Goal: Task Accomplishment & Management: Manage account settings

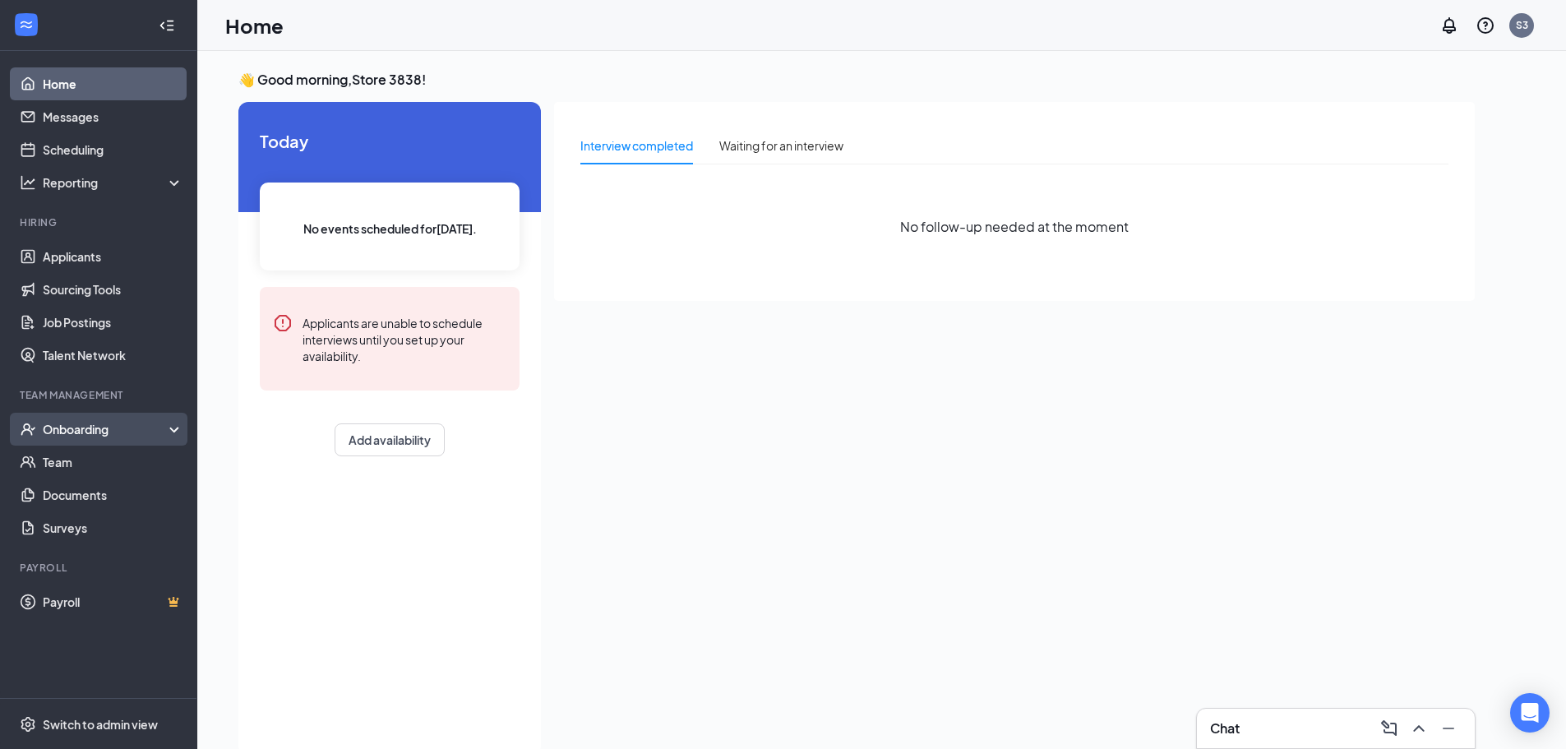
click at [81, 420] on div "Onboarding" at bounding box center [98, 429] width 197 height 33
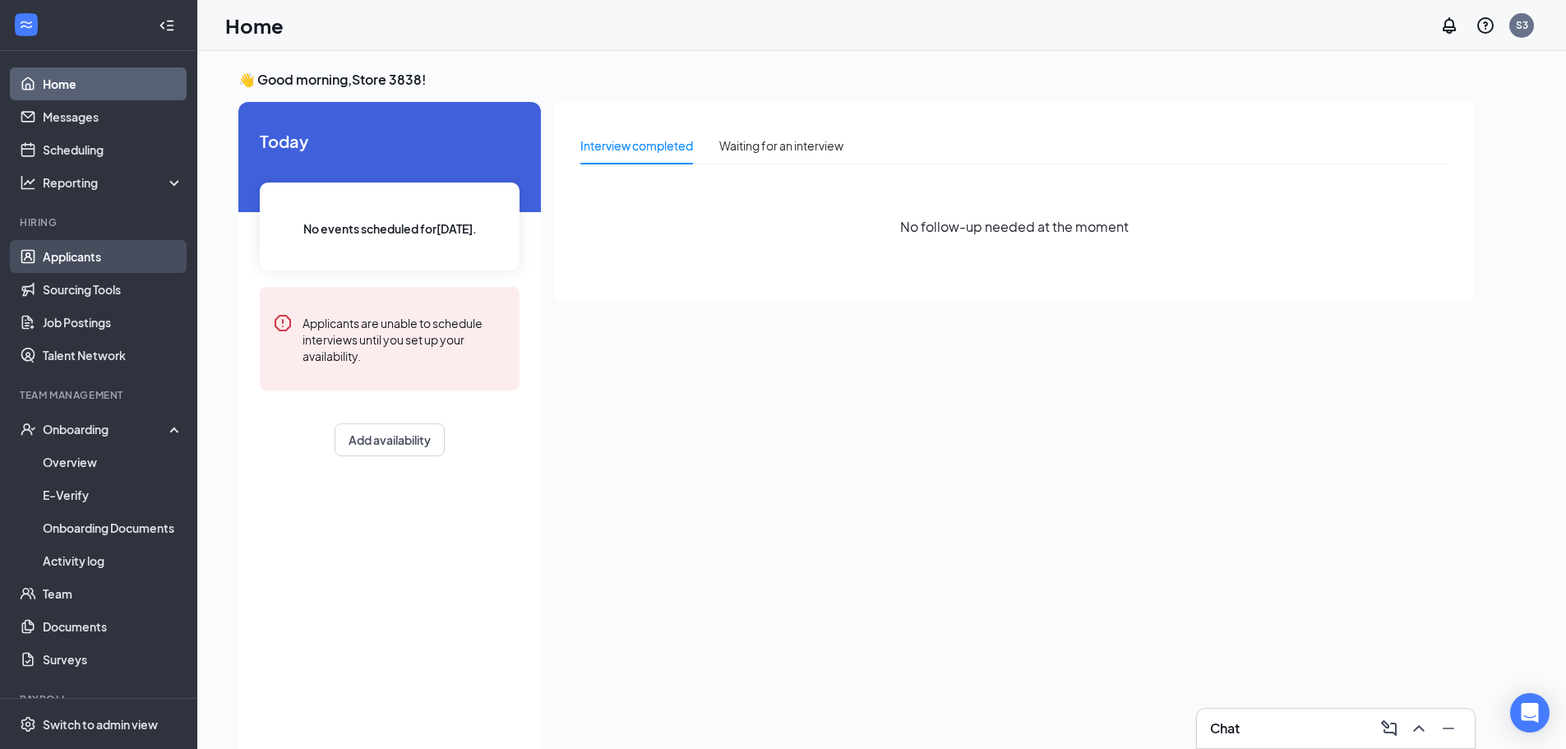
click at [88, 258] on link "Applicants" at bounding box center [113, 256] width 141 height 33
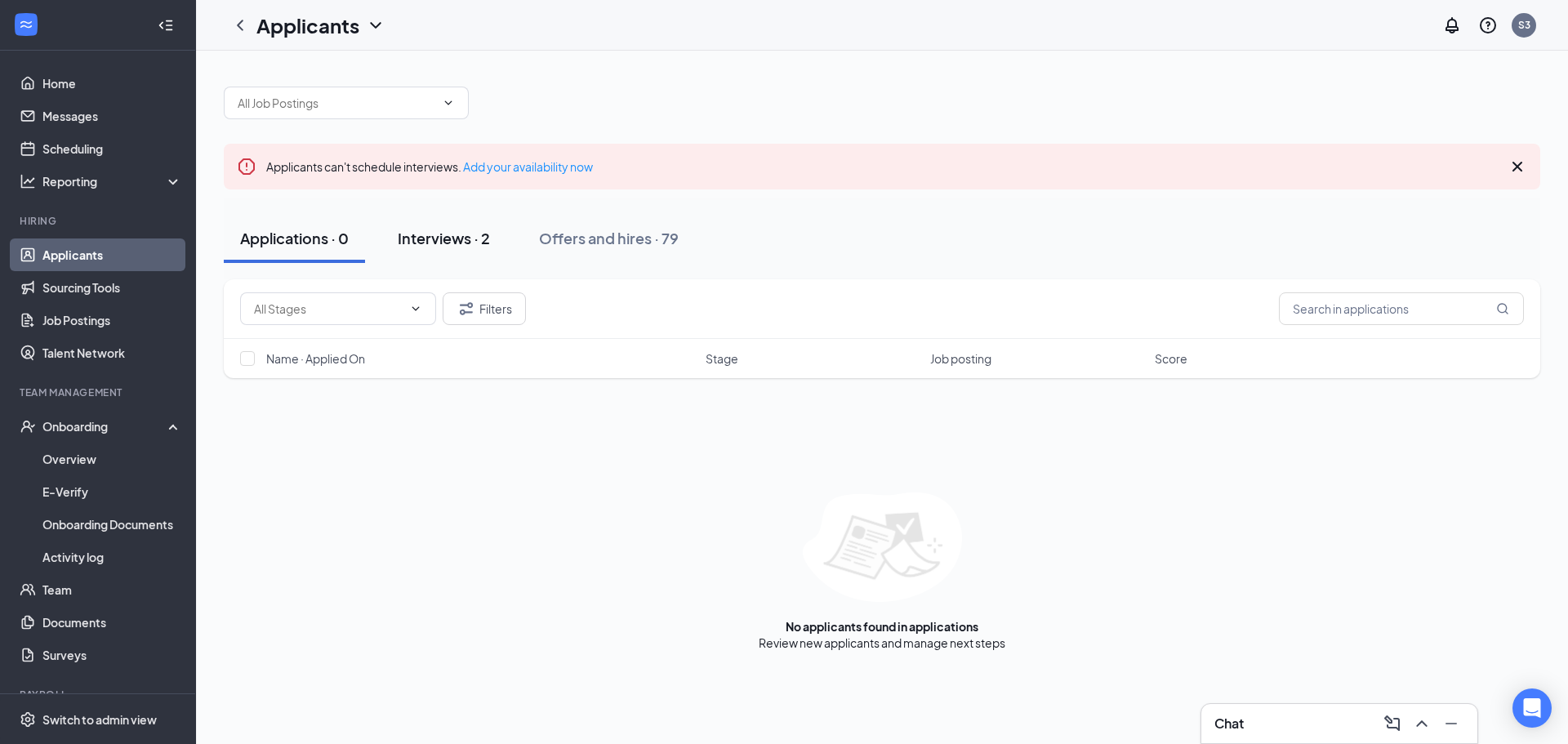
click at [448, 227] on button "Interviews · 2" at bounding box center [444, 237] width 125 height 49
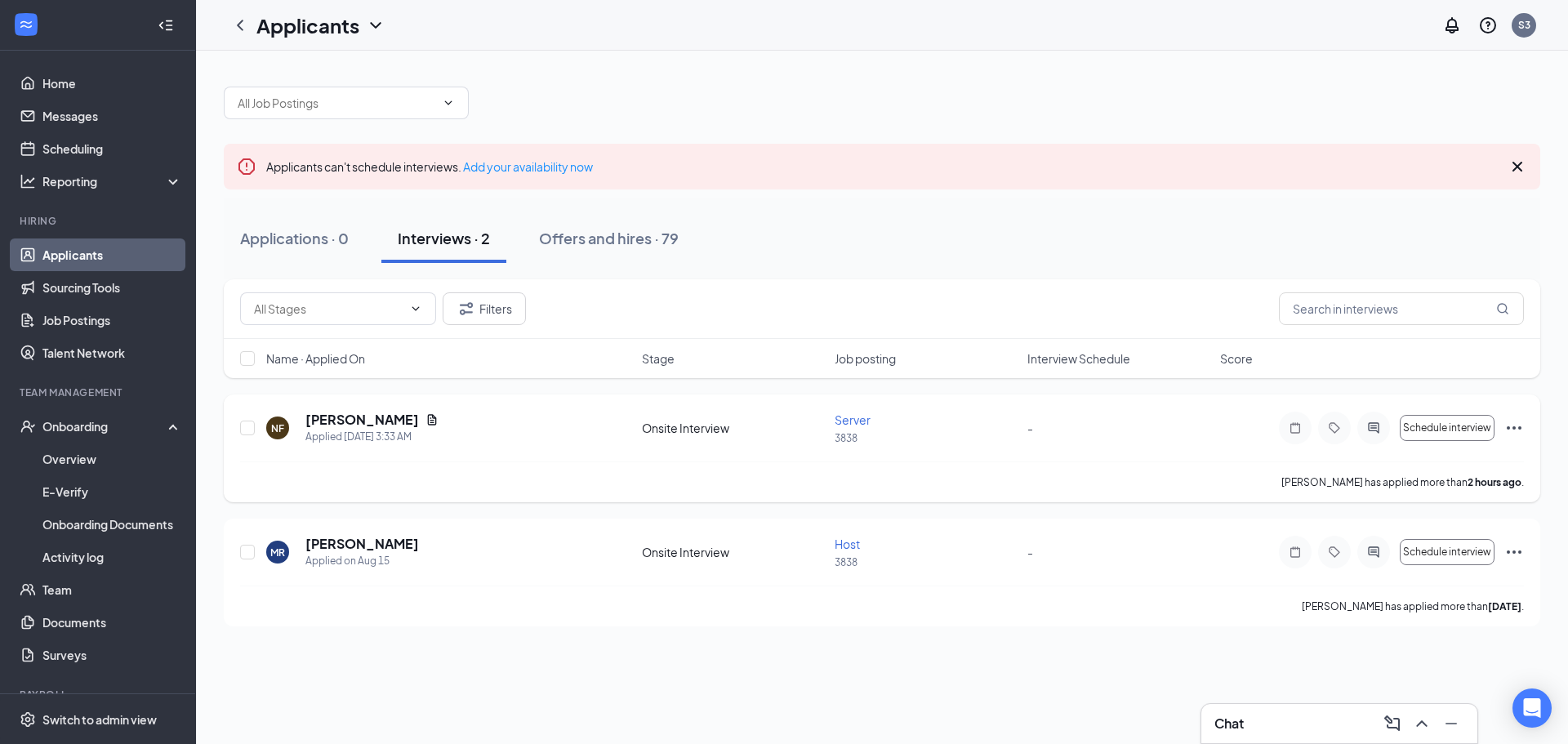
click at [1517, 433] on icon "Ellipses" at bounding box center [1514, 428] width 20 height 20
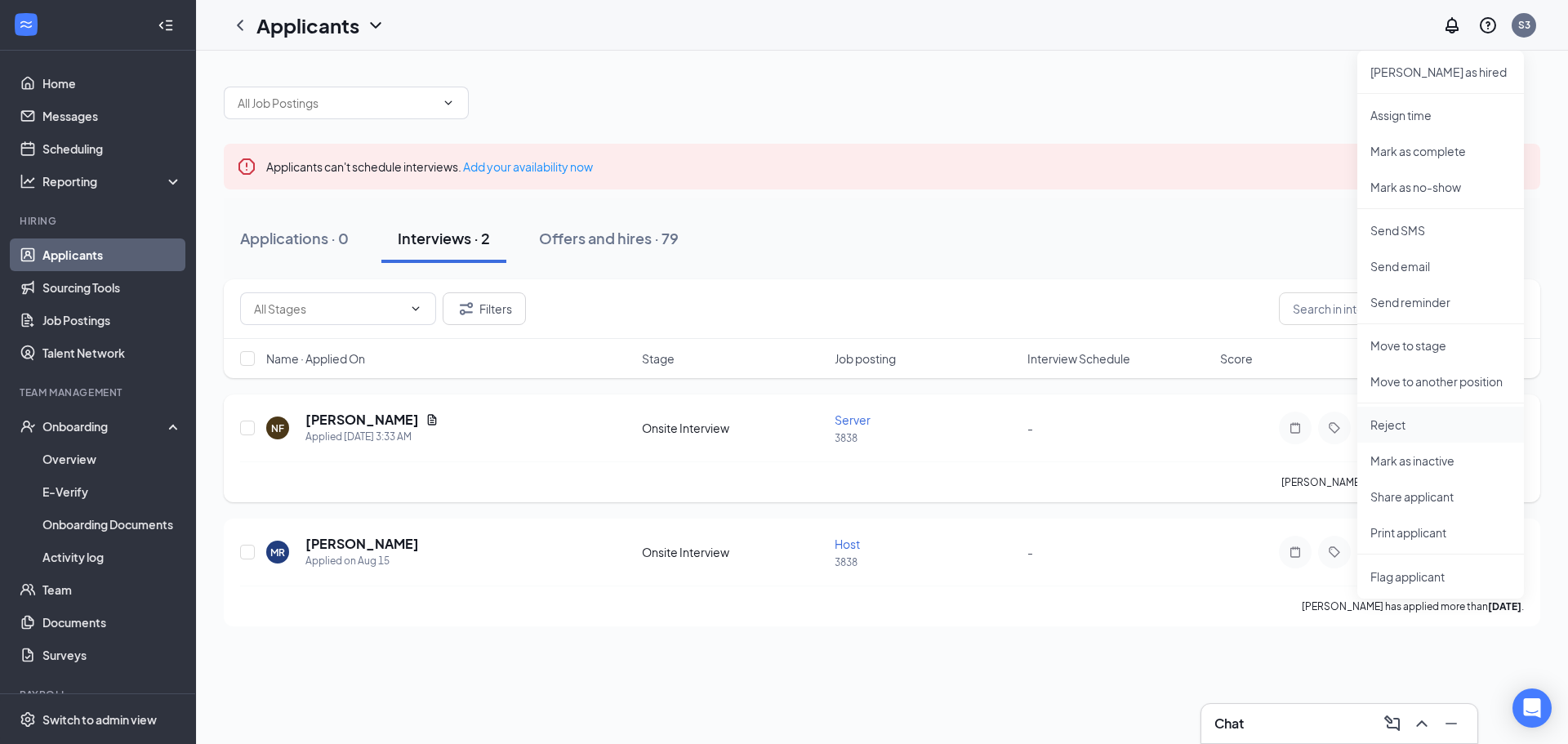
click at [1392, 425] on p "Reject" at bounding box center [1440, 424] width 140 height 16
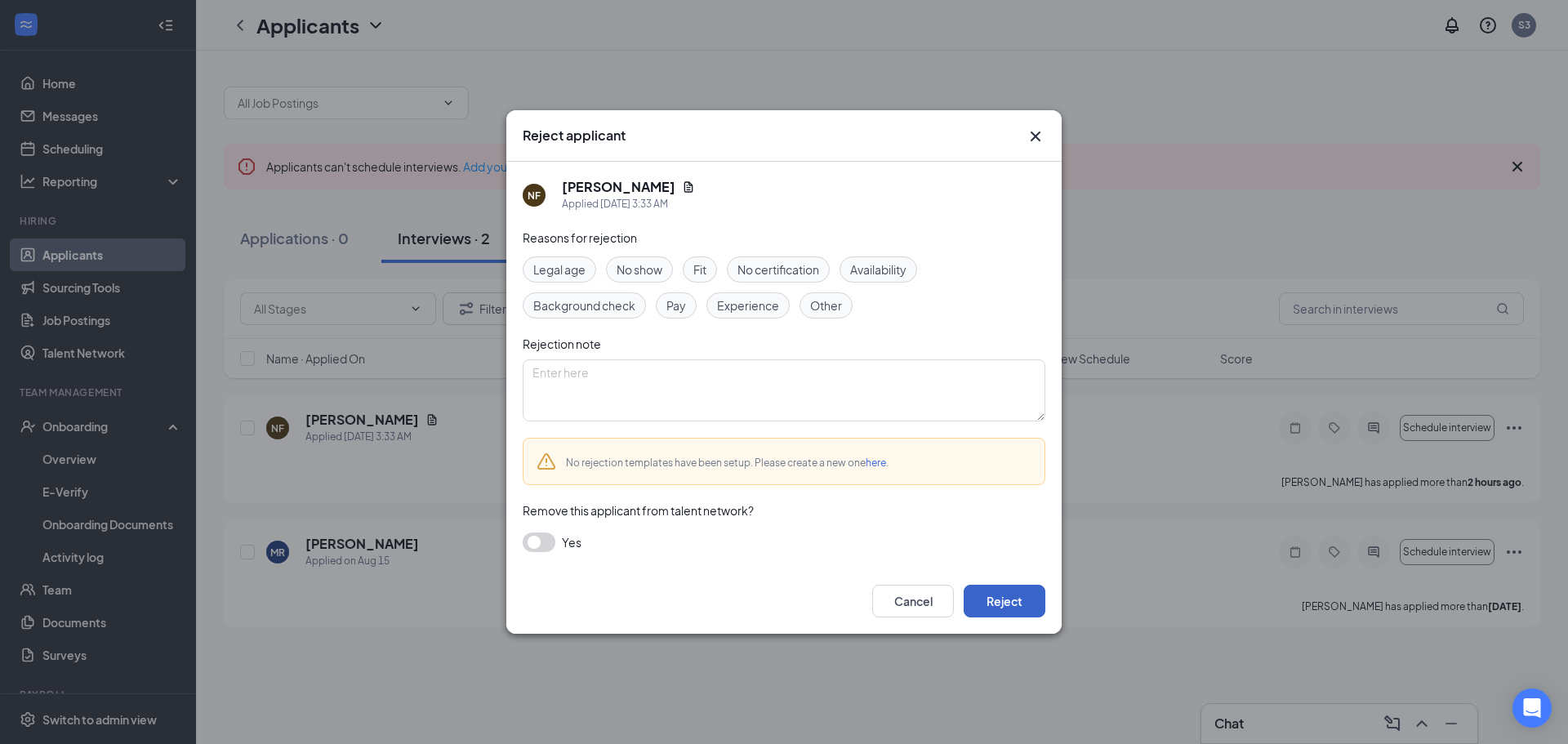
click at [991, 593] on button "Reject" at bounding box center [1005, 601] width 81 height 33
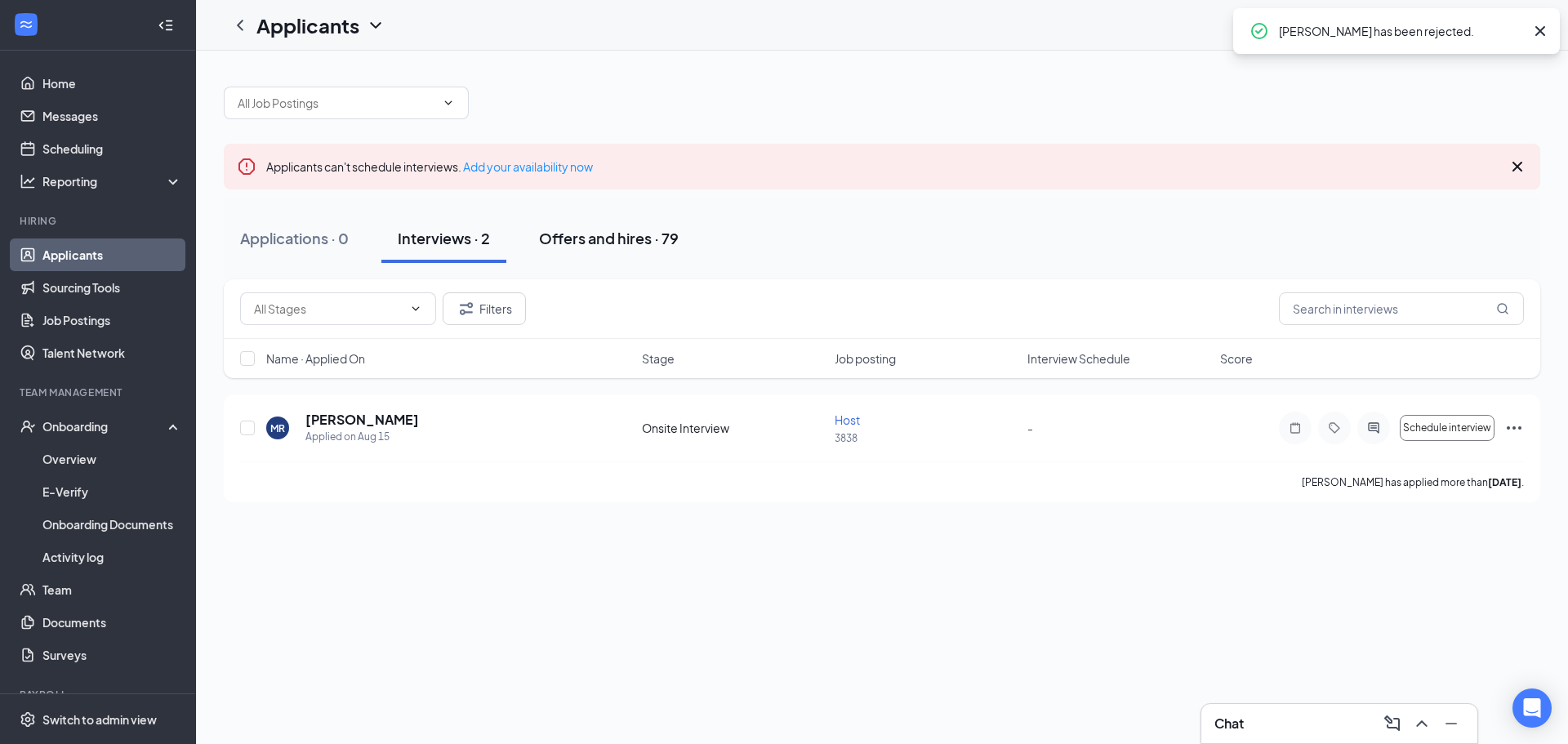
click at [640, 226] on button "Offers and hires · 79" at bounding box center [608, 237] width 172 height 49
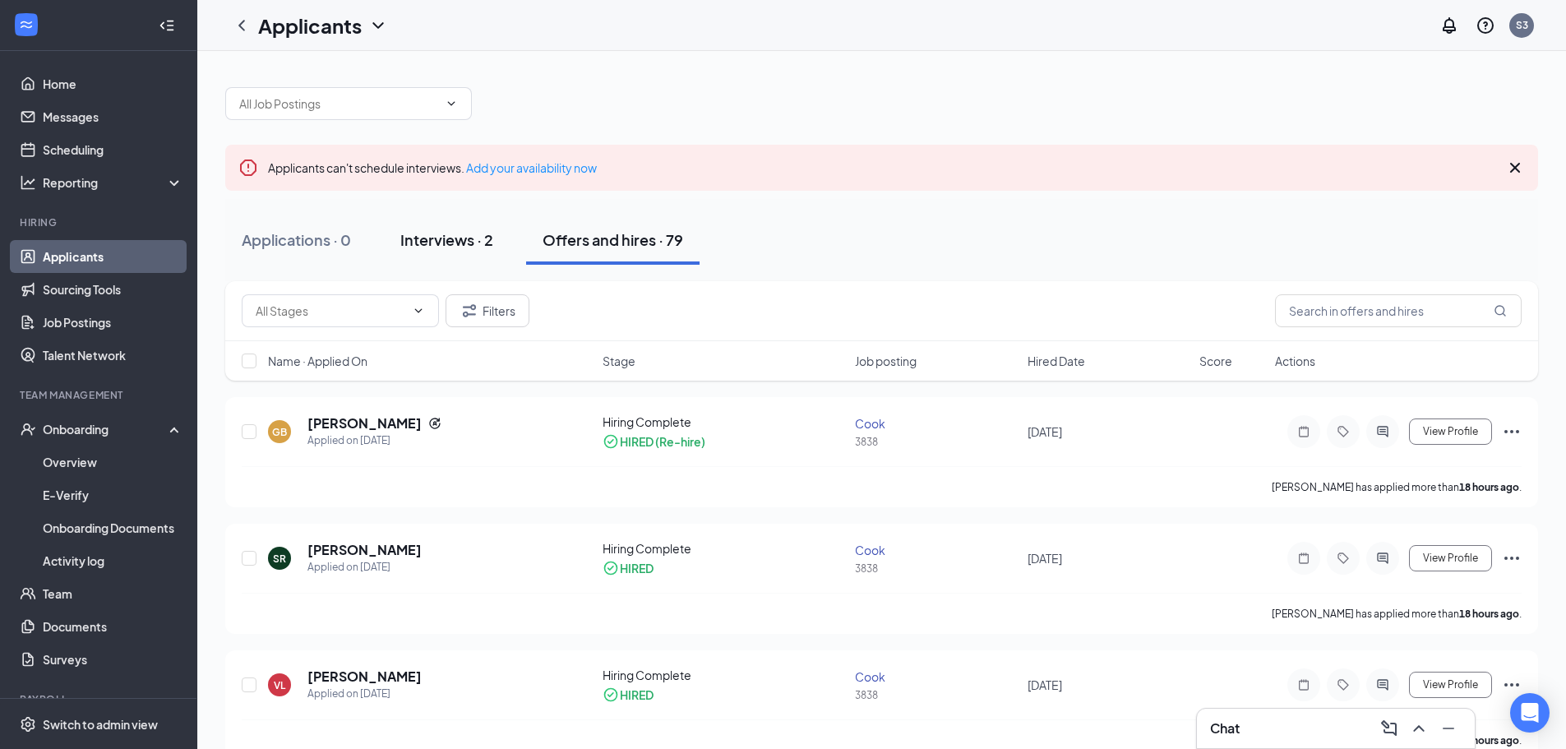
click at [464, 239] on div "Interviews · 2" at bounding box center [446, 239] width 93 height 21
